Goal: Complete application form

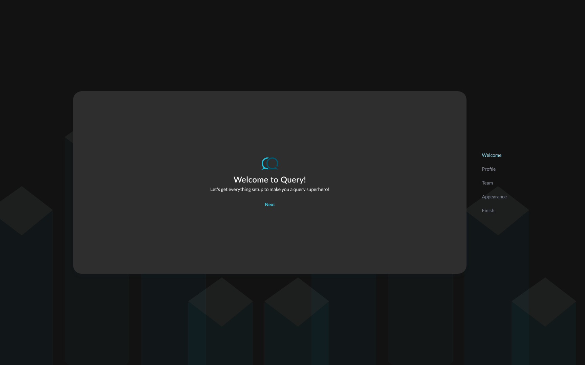
click at [270, 208] on div "Next" at bounding box center [270, 205] width 10 height 8
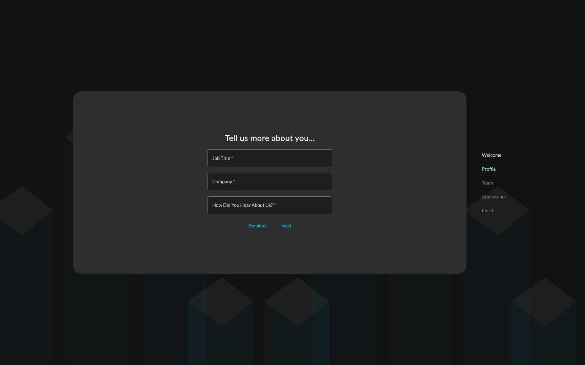
click at [248, 156] on input "Job Title   *" at bounding box center [271, 159] width 120 height 18
type input "SE"
click at [250, 178] on input "Company   *" at bounding box center [271, 182] width 120 height 18
type input "Query"
click at [242, 208] on input "How did you hear about us?   *" at bounding box center [271, 206] width 120 height 18
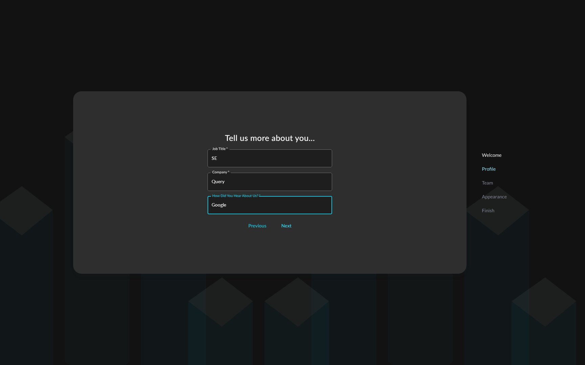
type input "Google"
click at [283, 224] on div "Next" at bounding box center [286, 226] width 10 height 8
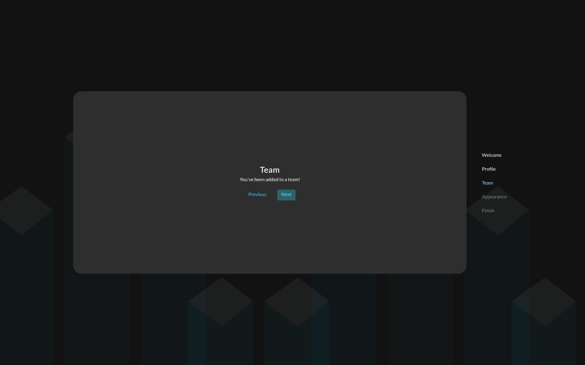
click at [281, 198] on div "Next" at bounding box center [286, 195] width 10 height 8
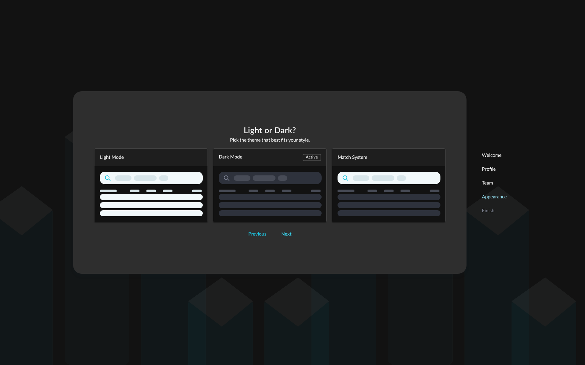
click at [290, 233] on div "Next" at bounding box center [286, 234] width 10 height 8
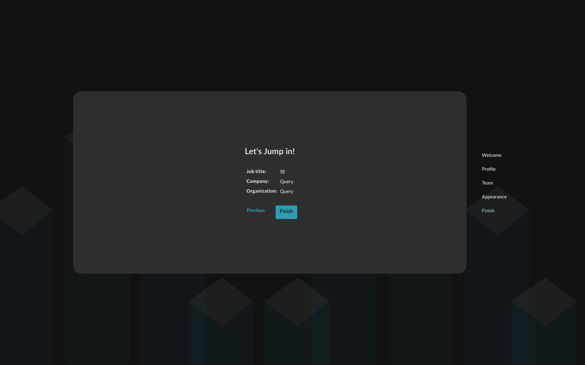
click at [285, 209] on div "Finish" at bounding box center [285, 212] width 13 height 9
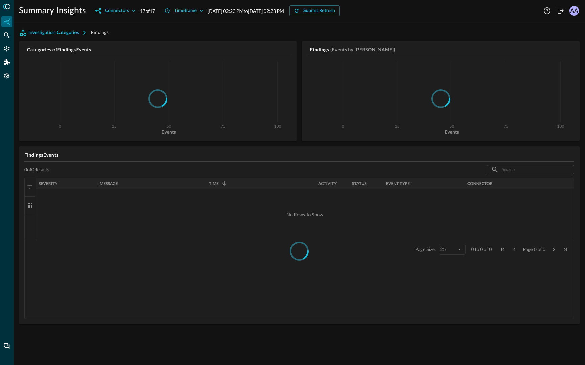
click at [572, 11] on div "AA" at bounding box center [573, 10] width 9 height 9
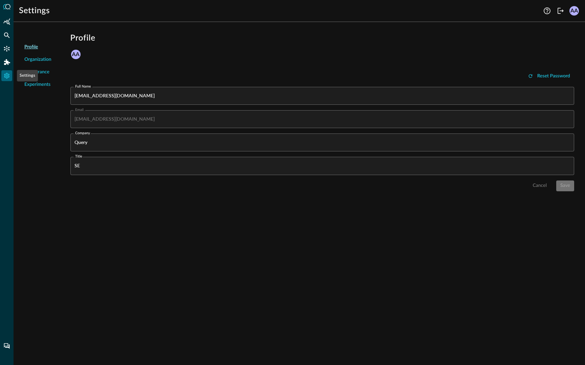
click at [1, 74] on div "Settings" at bounding box center [6, 75] width 11 height 11
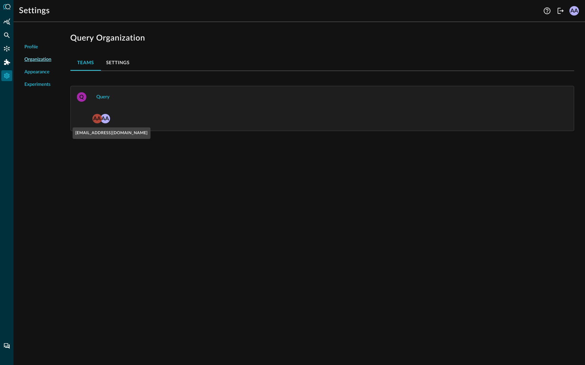
click at [105, 117] on div "AA" at bounding box center [104, 118] width 9 height 9
click at [99, 119] on div "AA" at bounding box center [96, 118] width 9 height 9
click at [96, 118] on div "AA" at bounding box center [96, 118] width 9 height 9
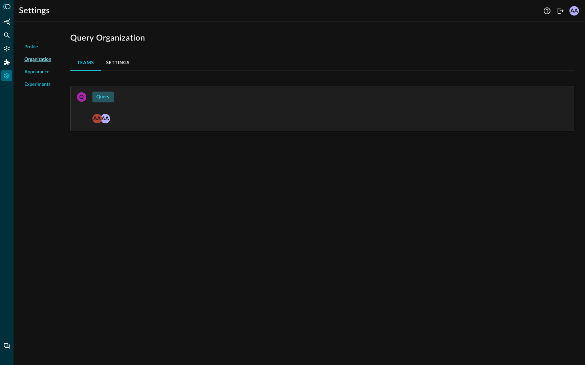
click at [103, 93] on div "Query" at bounding box center [102, 97] width 13 height 8
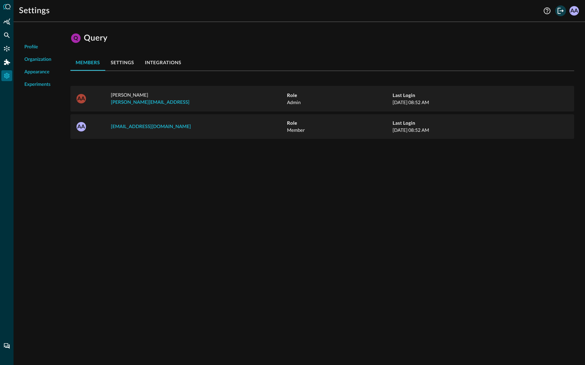
click at [558, 9] on icon "Logout" at bounding box center [560, 11] width 8 height 8
